Goal: Information Seeking & Learning: Learn about a topic

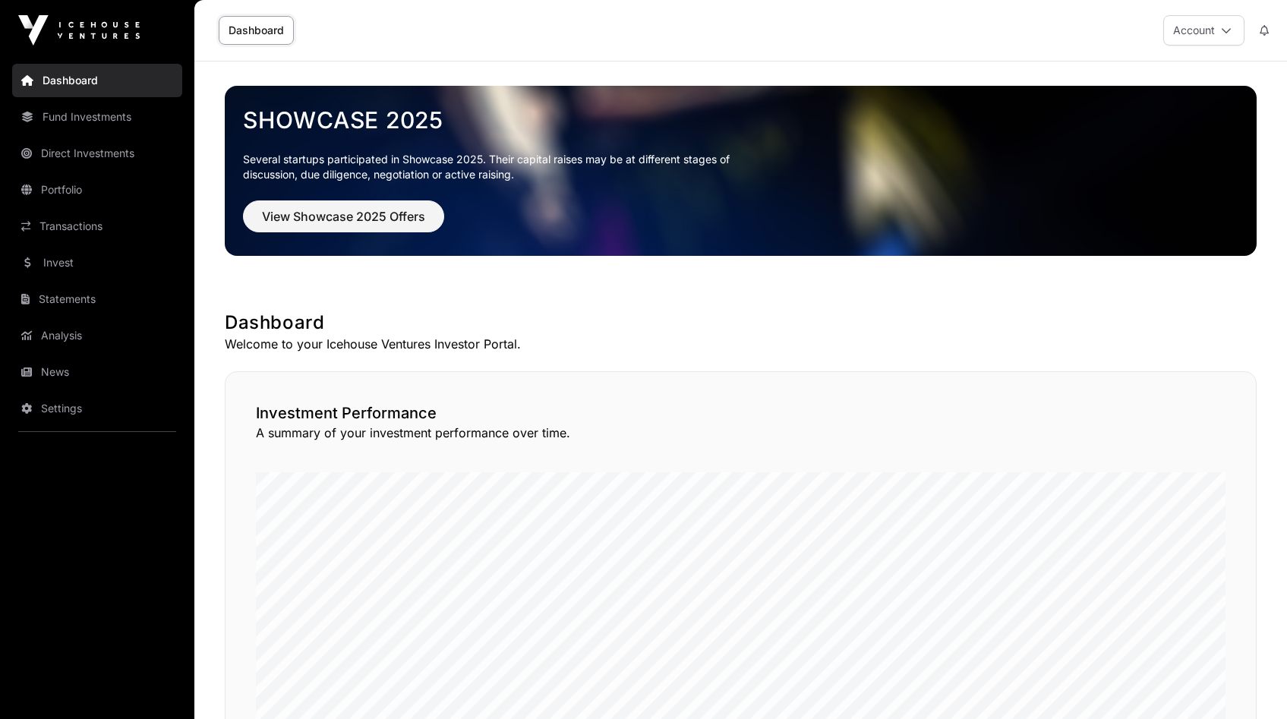
click at [97, 244] on nav "Dashboard Fund Investments Direct Investments Portfolio Transactions Invest Sta…" at bounding box center [97, 384] width 194 height 646
click at [90, 267] on link "Invest" at bounding box center [97, 262] width 170 height 33
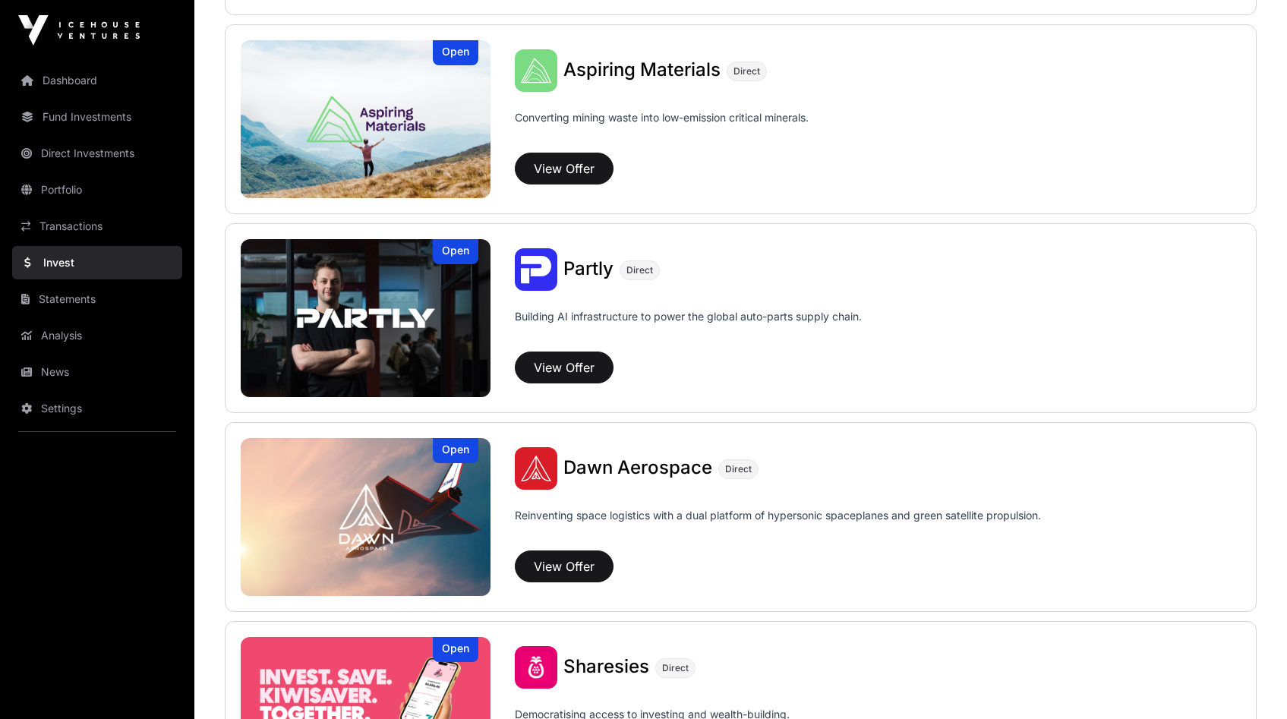
scroll to position [1639, 0]
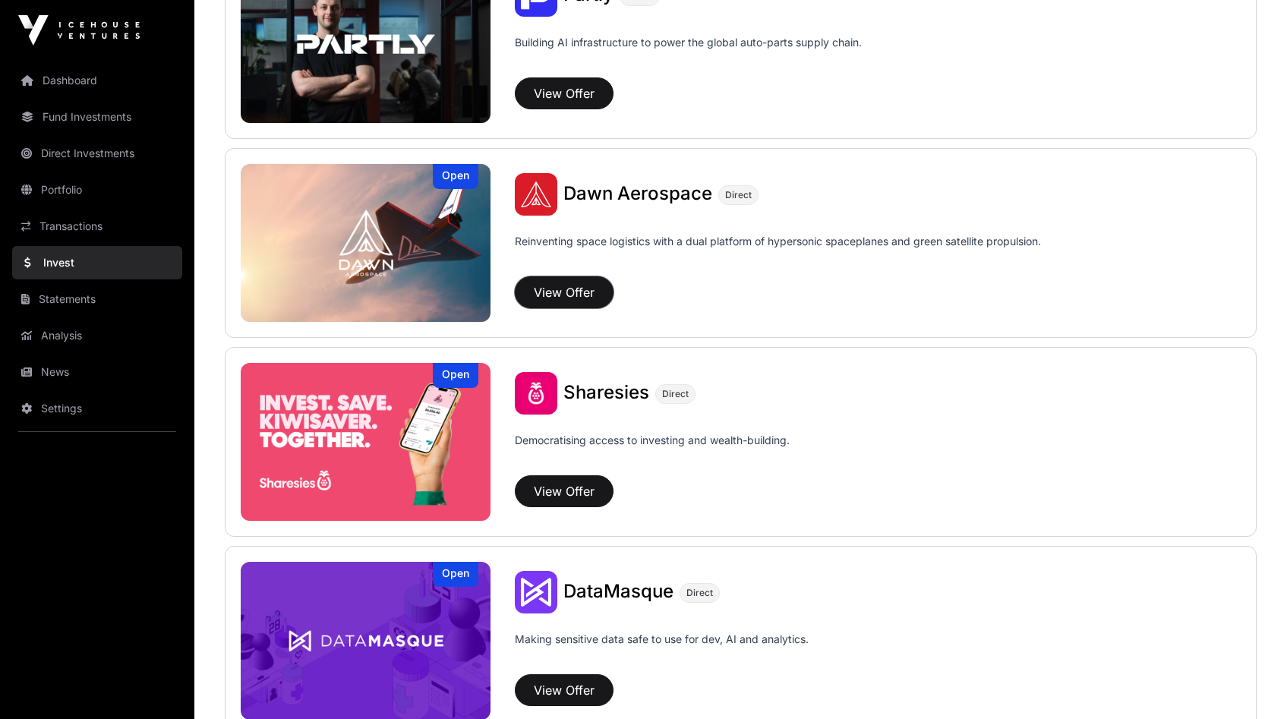
click at [573, 291] on button "View Offer" at bounding box center [564, 292] width 99 height 32
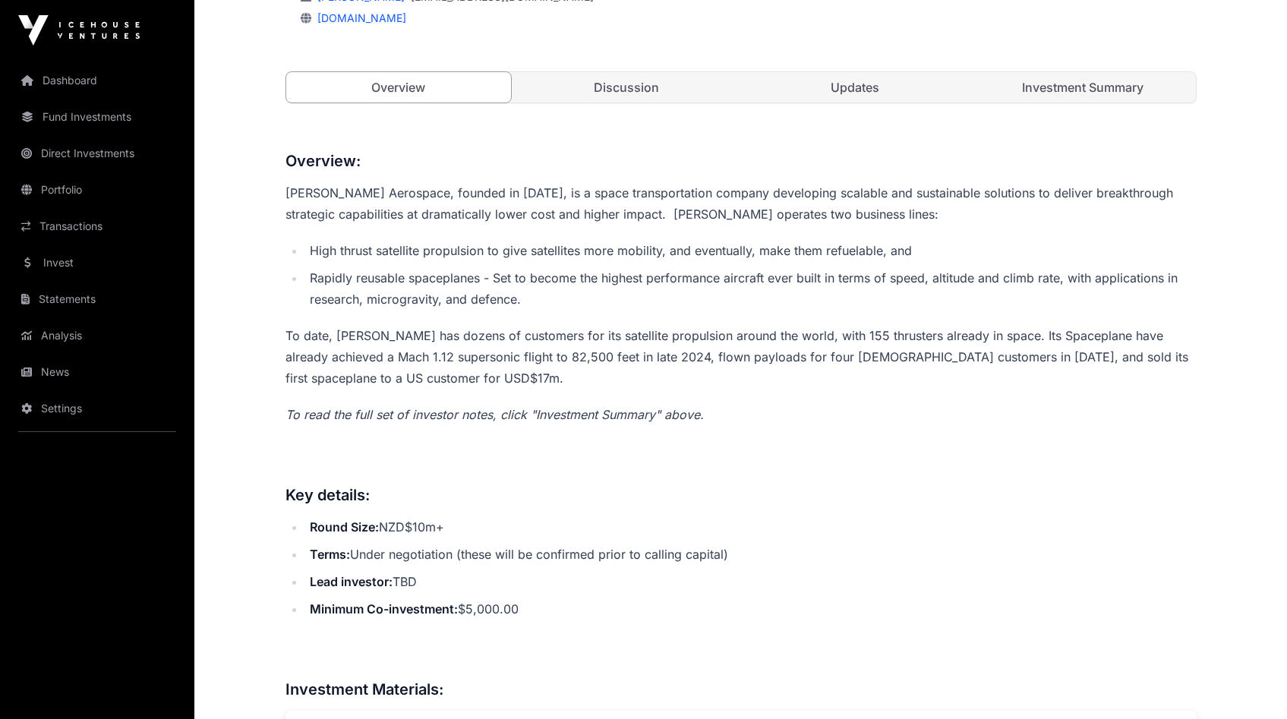
scroll to position [557, 0]
click at [399, 533] on li "Round Size: NZD$10m+" at bounding box center [750, 526] width 891 height 21
click at [566, 535] on li "Round Size: NZD$10m+" at bounding box center [750, 526] width 891 height 21
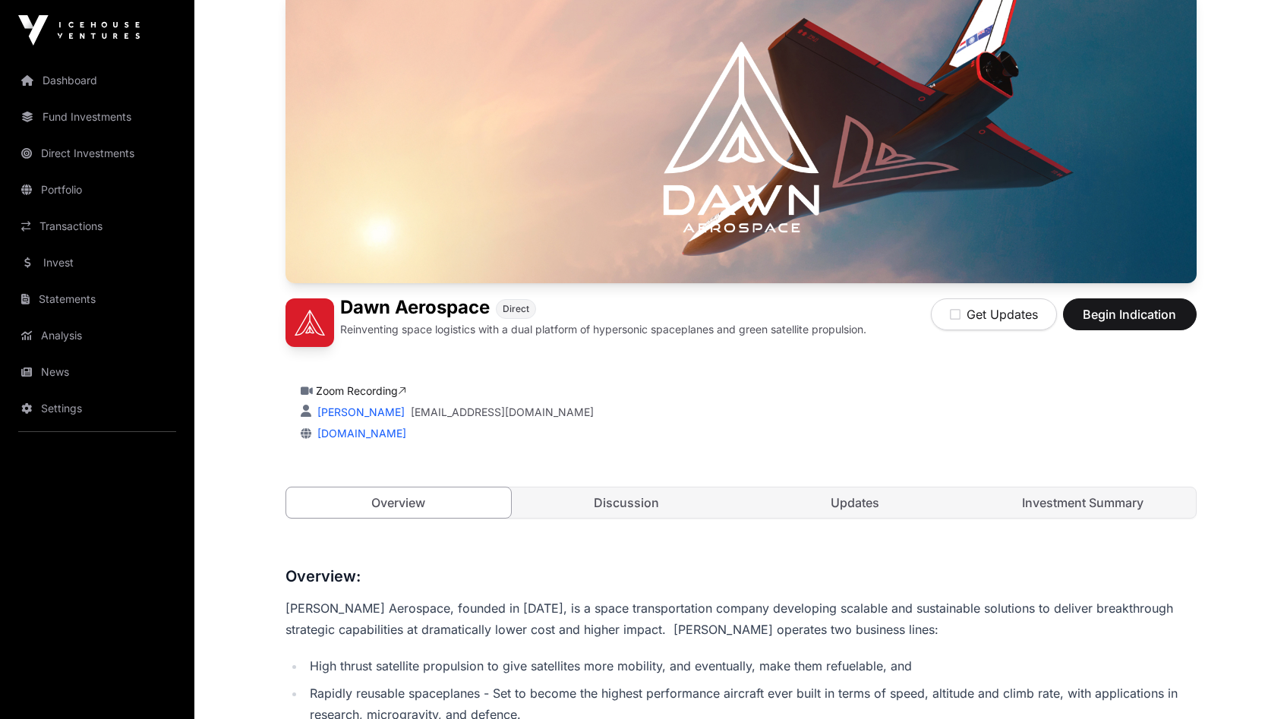
scroll to position [0, 0]
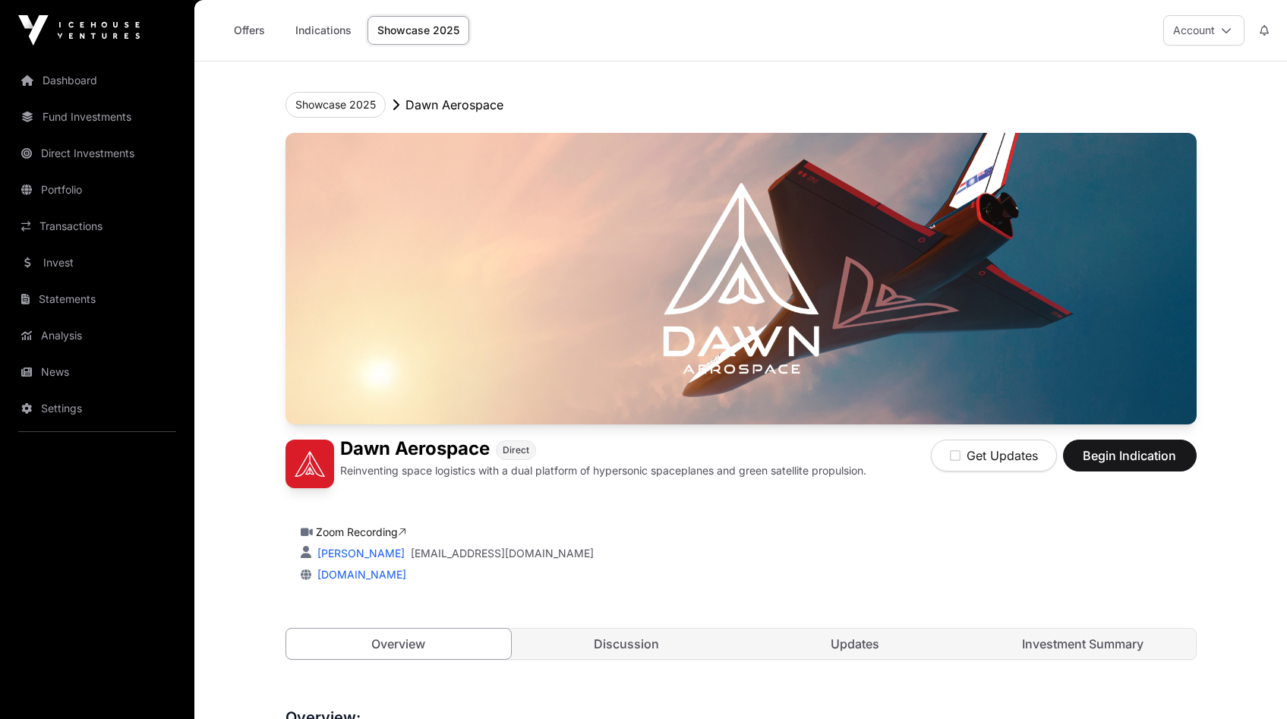
click at [644, 569] on div "[DOMAIN_NAME]" at bounding box center [741, 574] width 881 height 15
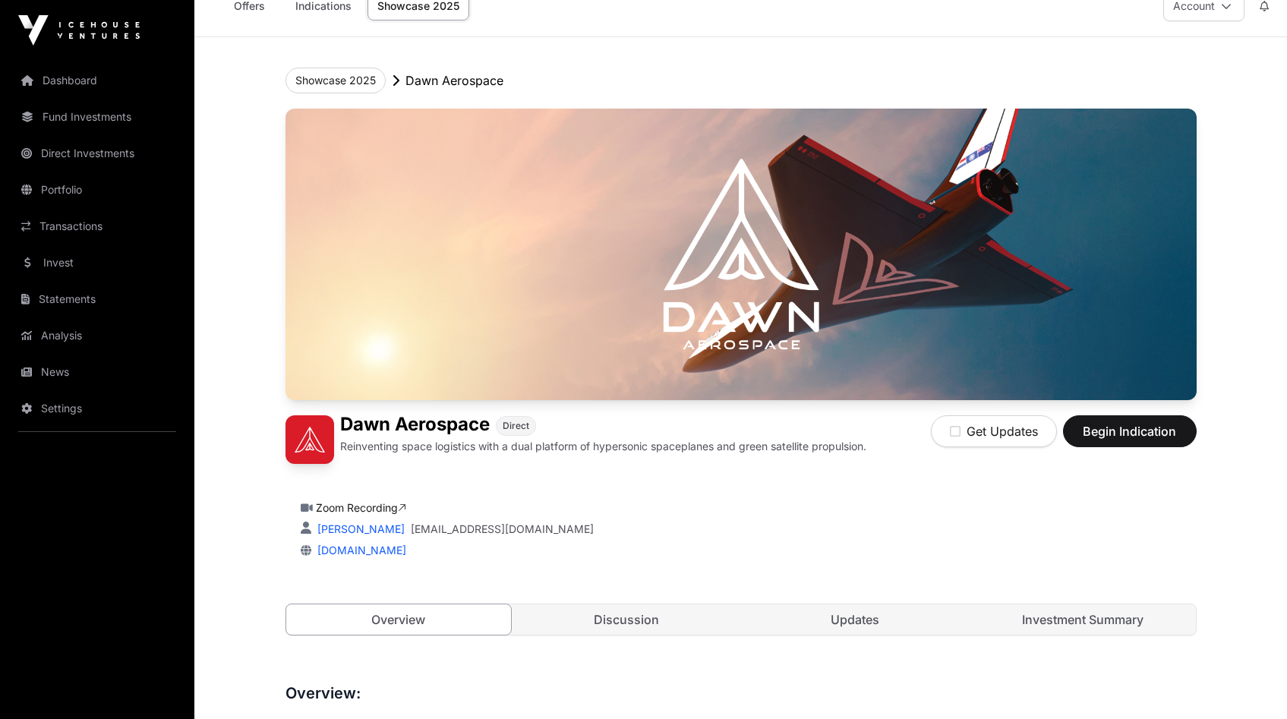
drag, startPoint x: 597, startPoint y: 605, endPoint x: 608, endPoint y: 606, distance: 11.4
click at [597, 605] on link "Discussion" at bounding box center [627, 619] width 226 height 30
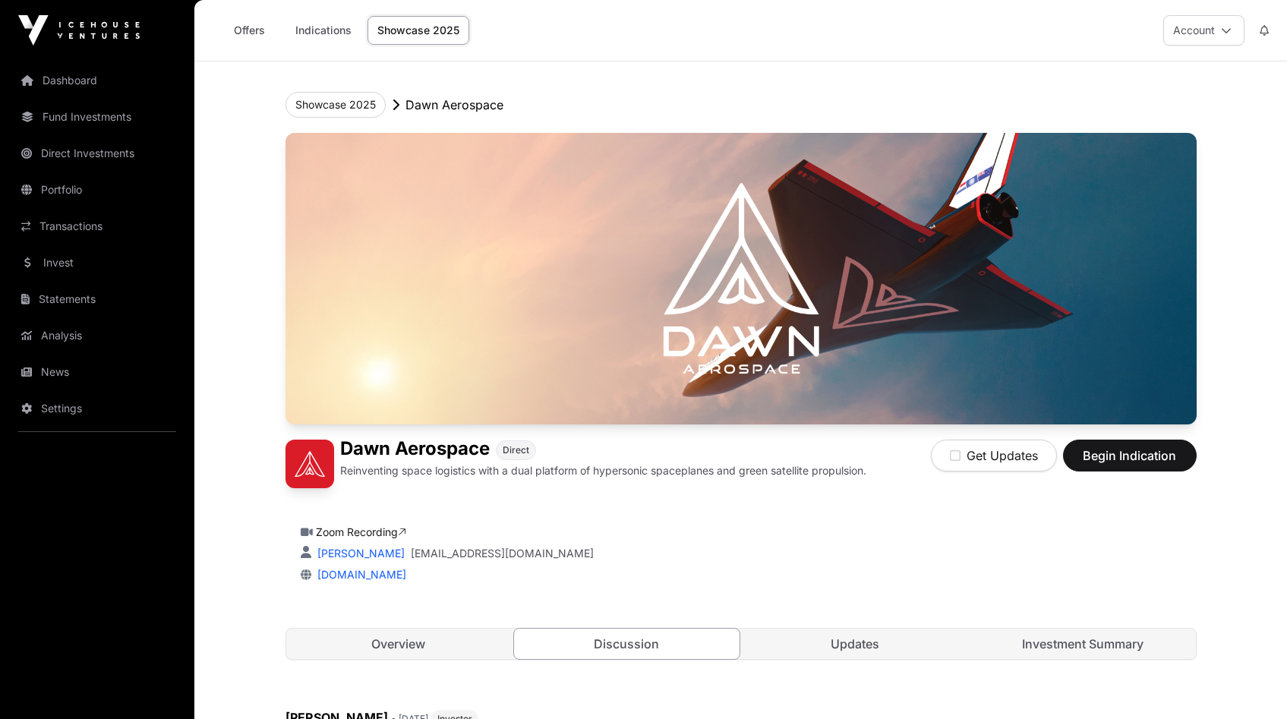
click at [438, 659] on div "Overview Discussion Updates Investment Summary" at bounding box center [740, 644] width 911 height 32
click at [437, 650] on link "Overview" at bounding box center [399, 644] width 226 height 30
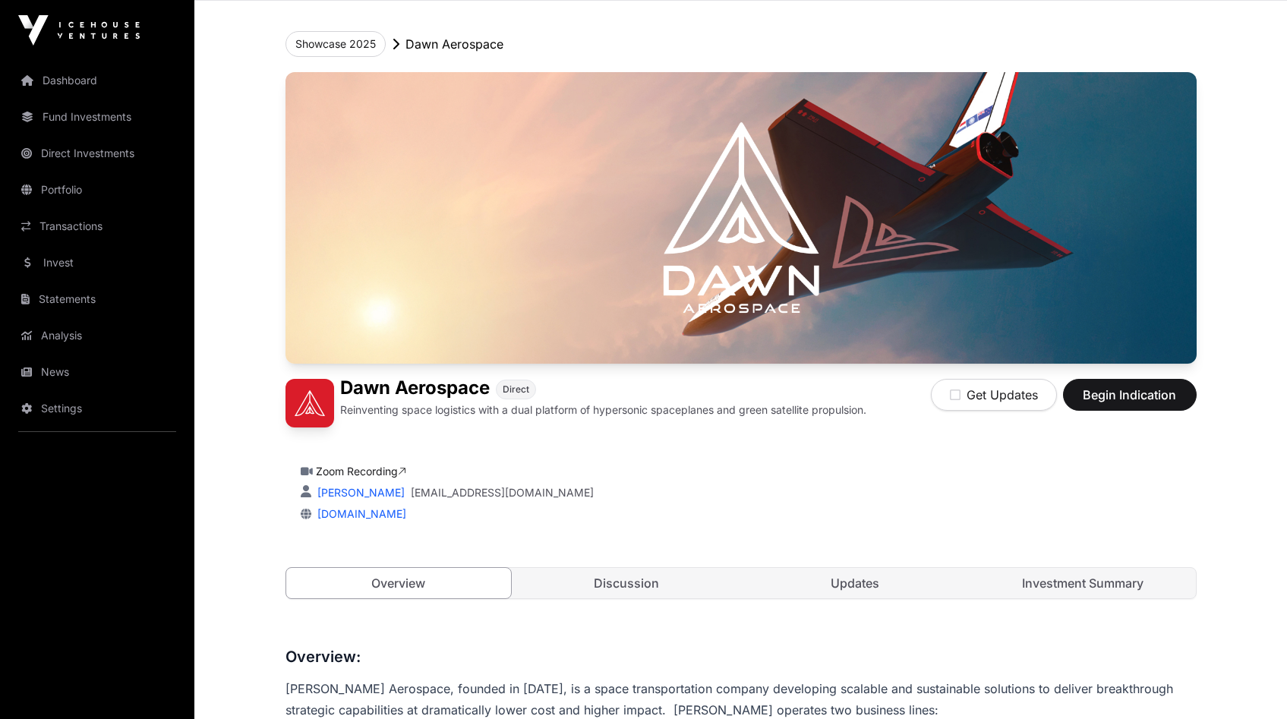
scroll to position [136, 0]
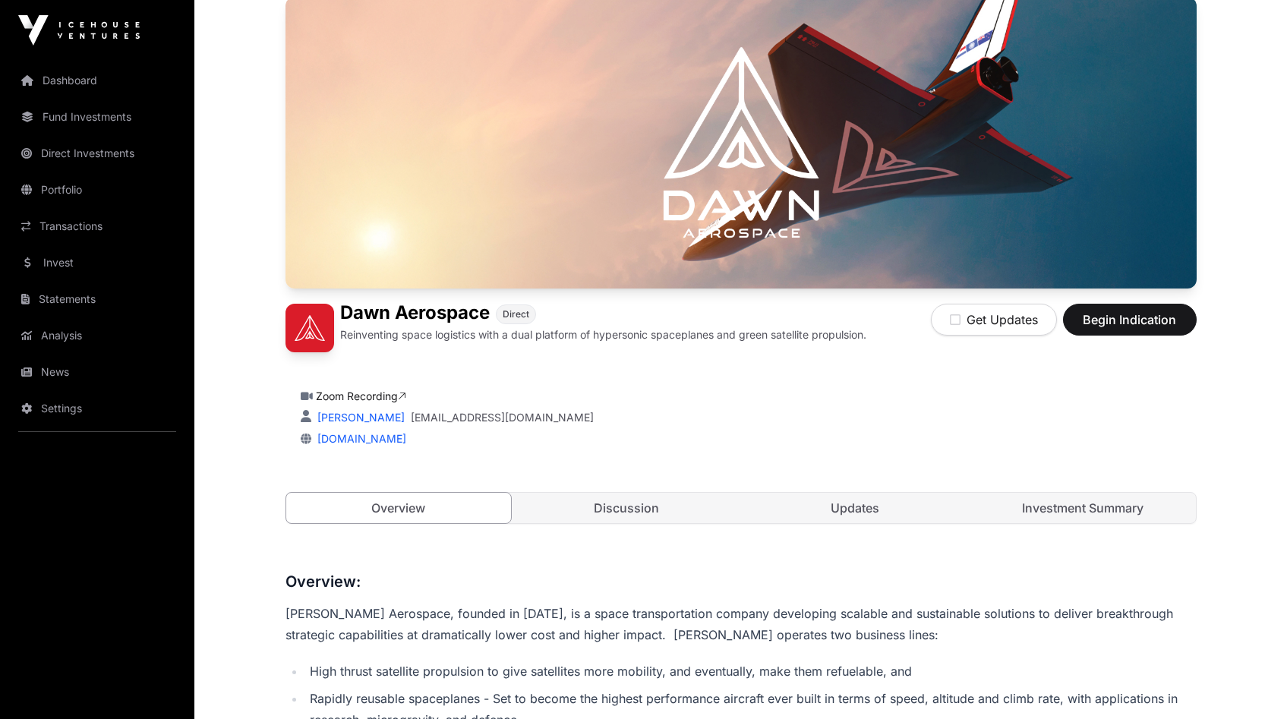
click at [843, 427] on div "Zoom Recording [PERSON_NAME] Marshall [EMAIL_ADDRESS][DOMAIN_NAME] [DOMAIN_NAME]" at bounding box center [741, 418] width 881 height 58
click at [1150, 465] on div "[PERSON_NAME] Aerospace Direct Reinventing space logistics with a dual platform…" at bounding box center [740, 275] width 911 height 557
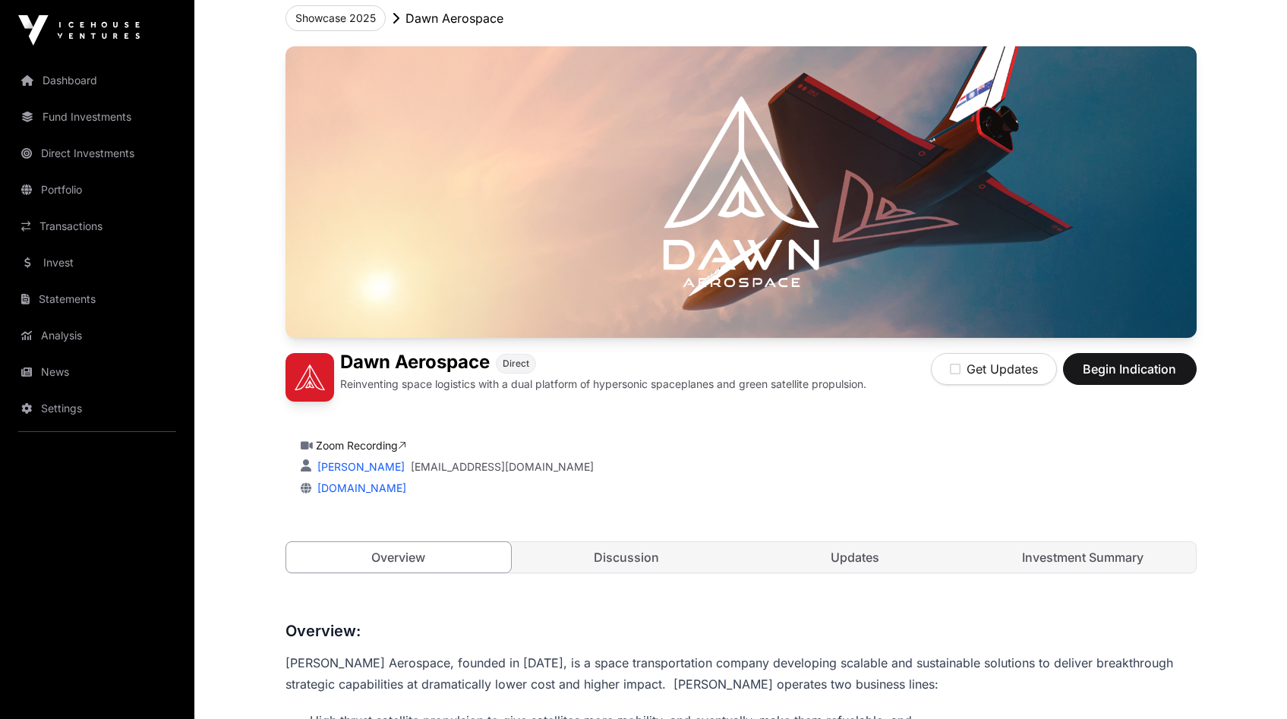
scroll to position [0, 0]
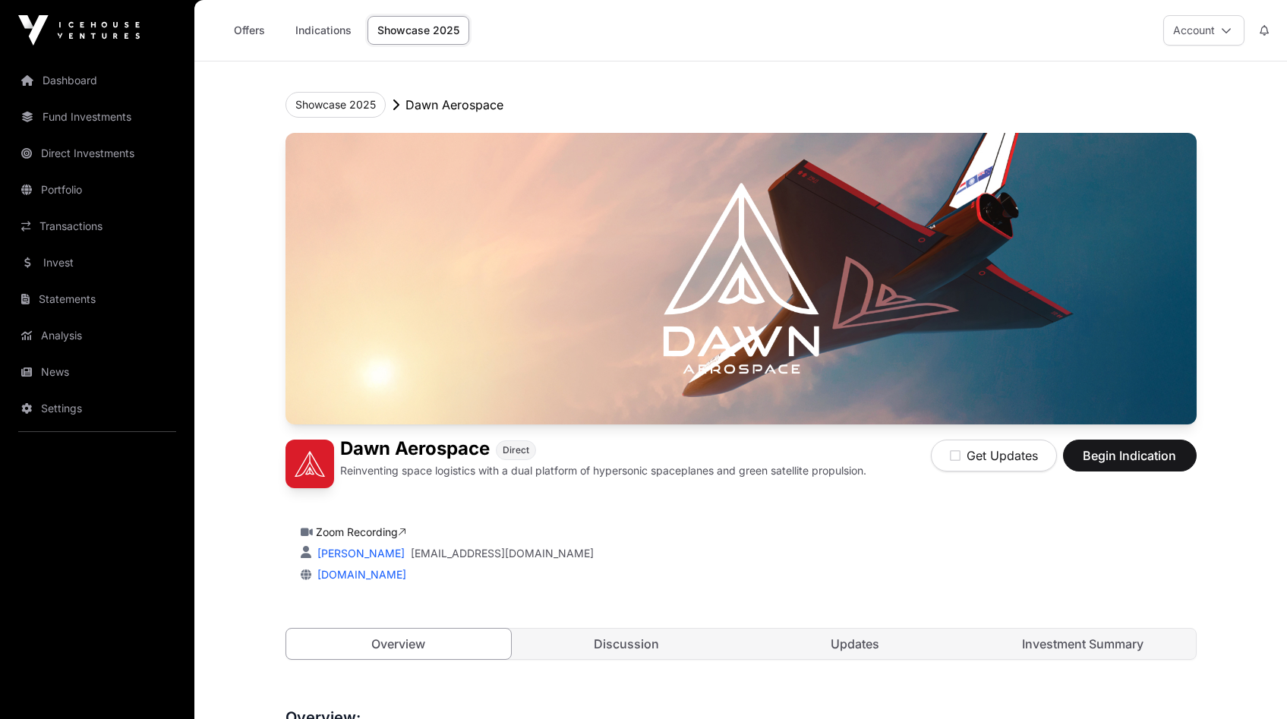
click at [759, 91] on header "Showcase 2025 [PERSON_NAME] Aerospace [PERSON_NAME] Aerospace Direct Reinventin…" at bounding box center [740, 376] width 911 height 629
click at [812, 90] on header "Showcase 2025 [PERSON_NAME] Aerospace [PERSON_NAME] Aerospace Direct Reinventin…" at bounding box center [740, 376] width 911 height 629
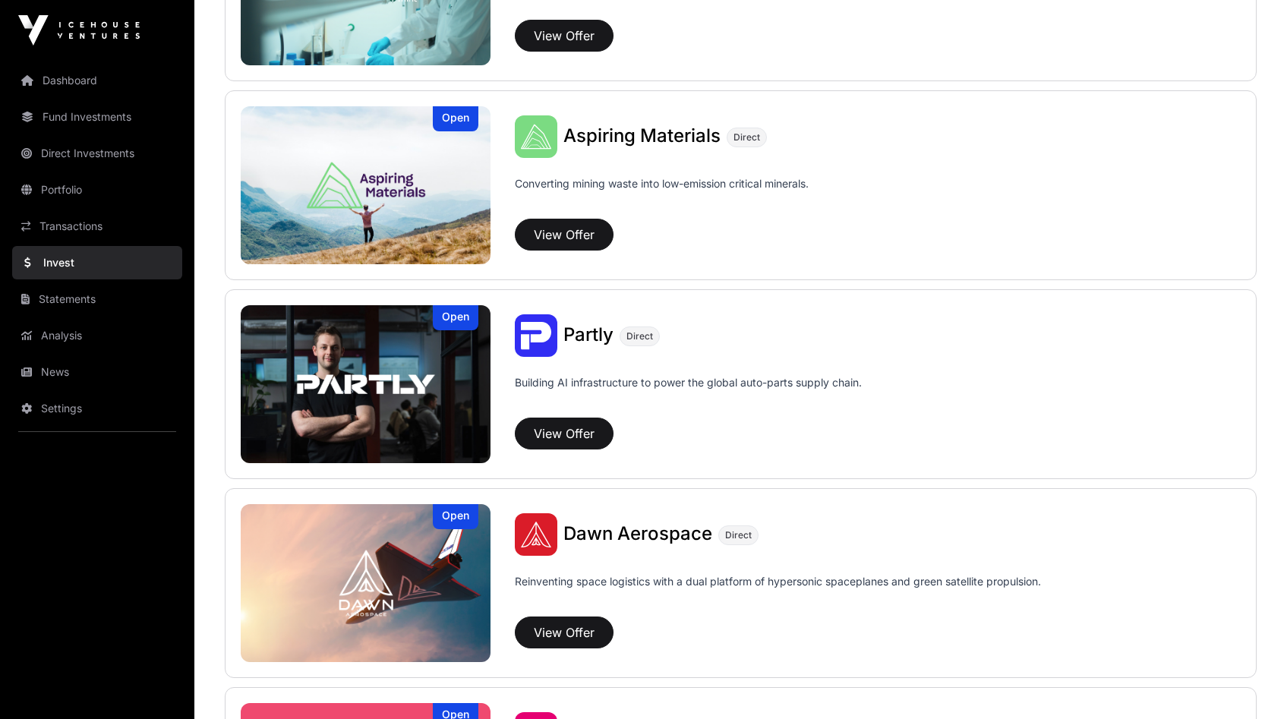
scroll to position [1261, 0]
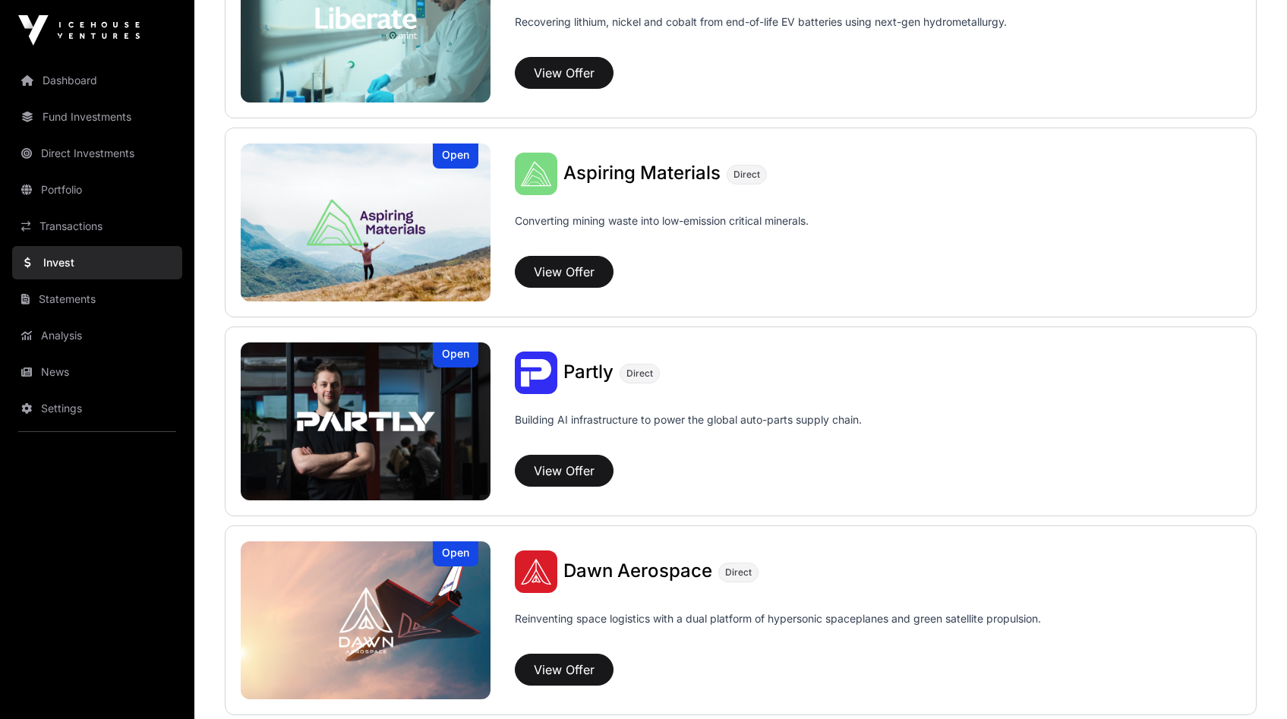
click at [797, 423] on p "Building AI infrastructure to power the global auto-parts supply chain." at bounding box center [688, 430] width 347 height 36
click at [393, 384] on img at bounding box center [366, 421] width 250 height 158
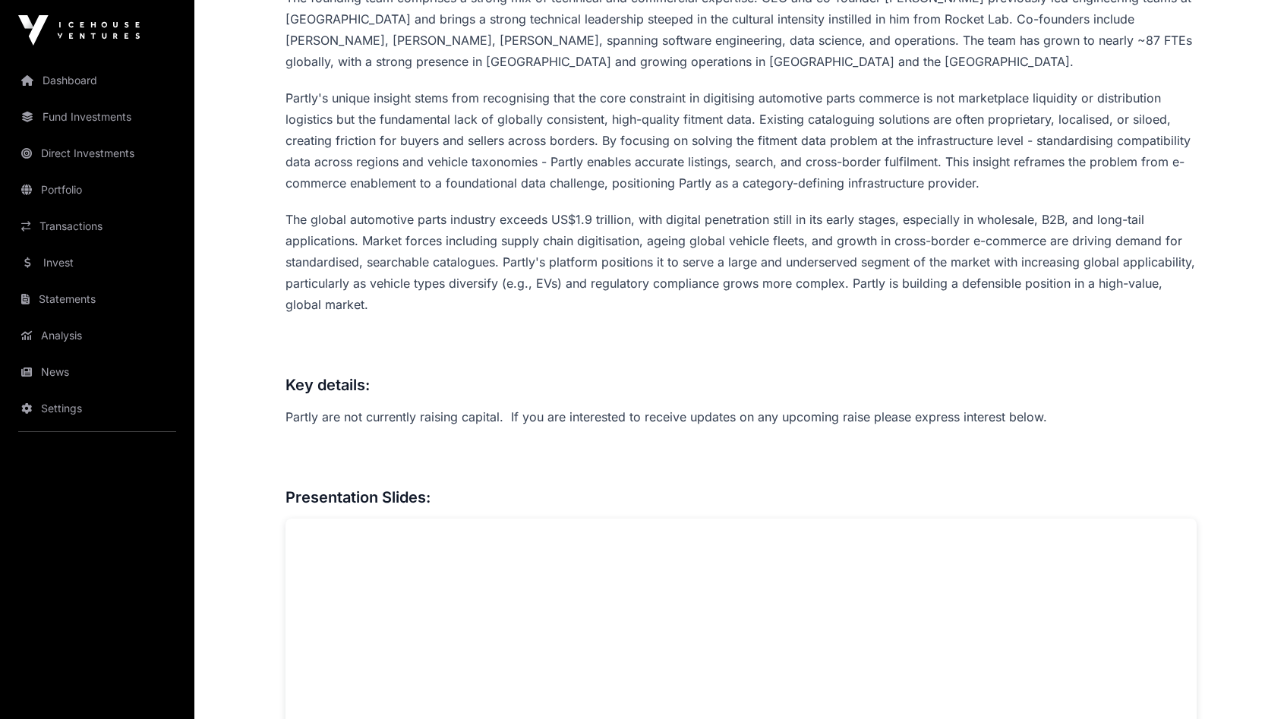
scroll to position [754, 0]
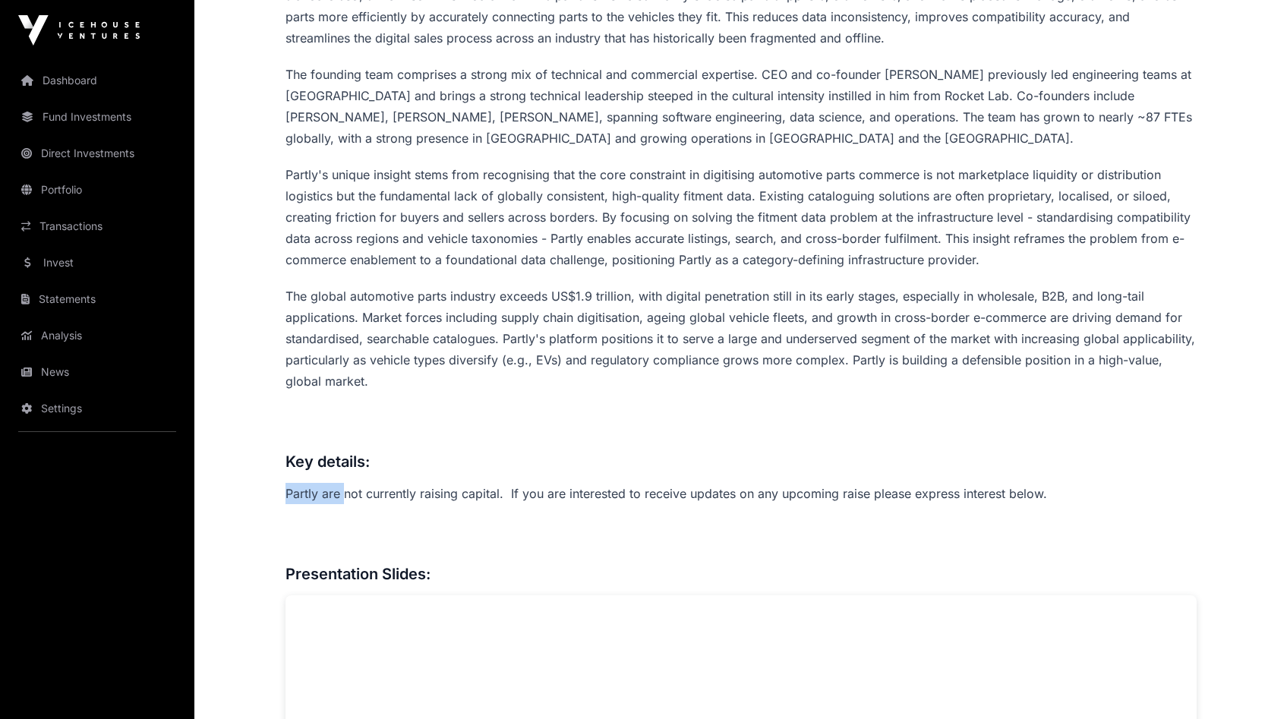
drag, startPoint x: 382, startPoint y: 487, endPoint x: 1027, endPoint y: 456, distance: 645.4
click at [951, 485] on p "Partly are not currently raising capital. If you are interested to receive upda…" at bounding box center [740, 493] width 911 height 21
click at [822, 484] on p "Partly are not currently raising capital. If you are interested to receive upda…" at bounding box center [740, 493] width 911 height 21
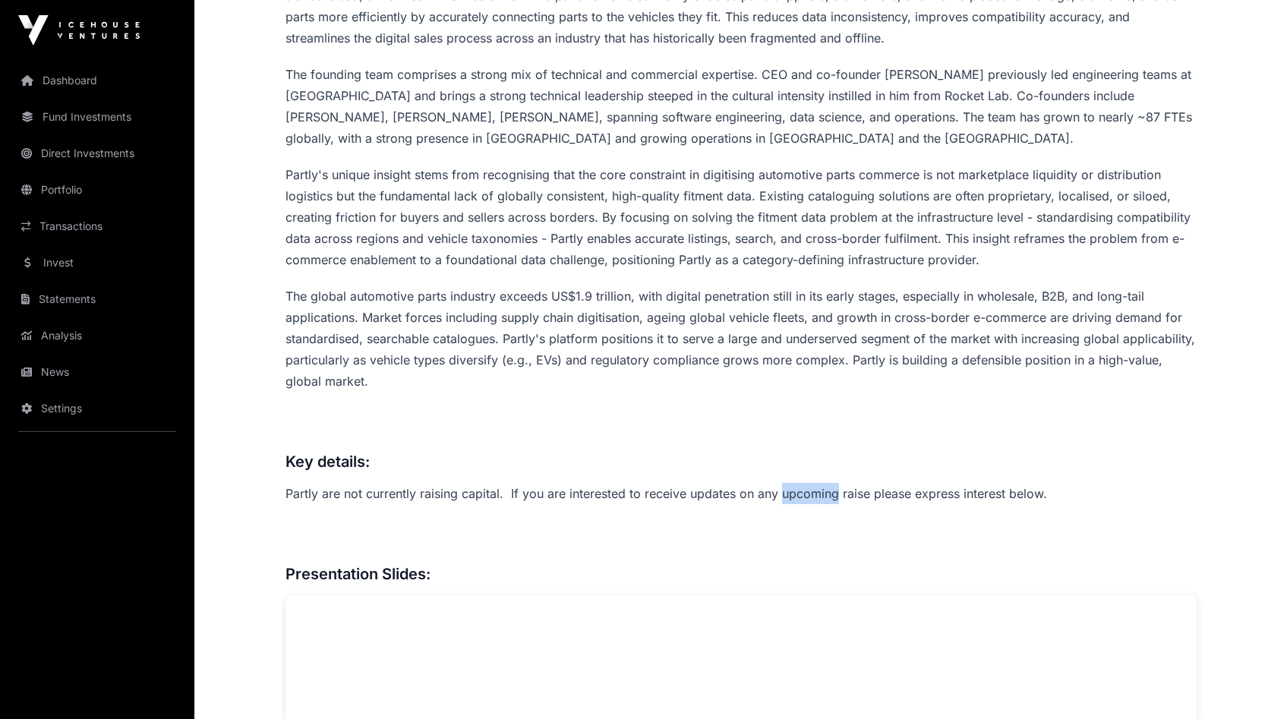
drag, startPoint x: 821, startPoint y: 484, endPoint x: 805, endPoint y: 366, distance: 118.8
click at [821, 484] on p "Partly are not currently raising capital. If you are interested to receive upda…" at bounding box center [740, 493] width 911 height 21
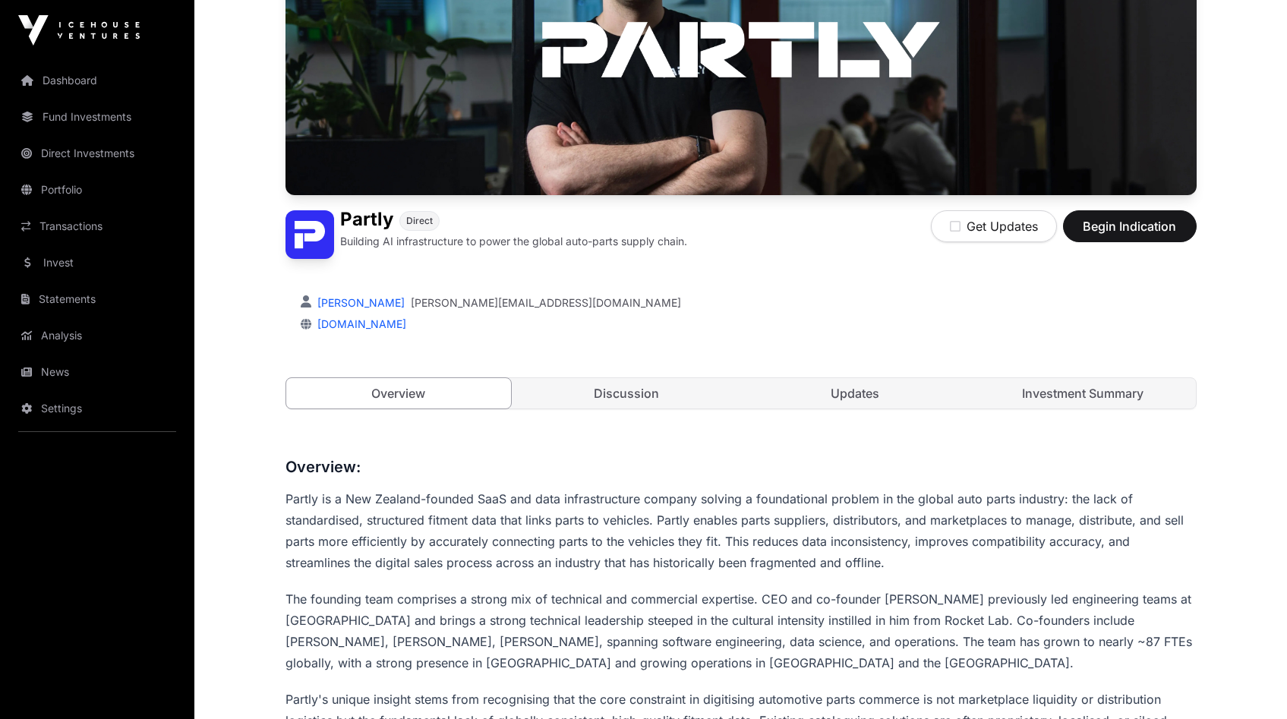
scroll to position [0, 0]
